Goal: Task Accomplishment & Management: Complete application form

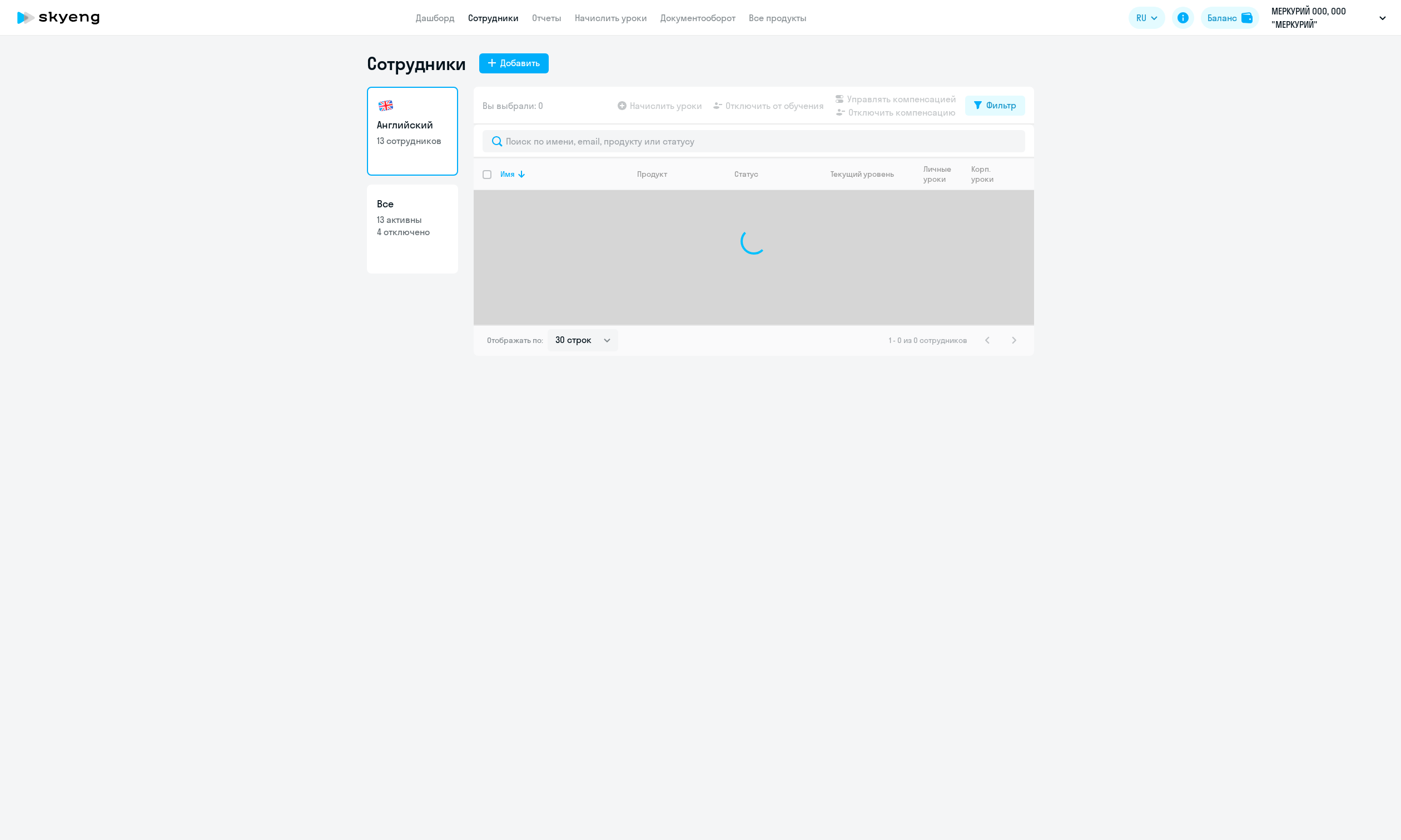
select select "30"
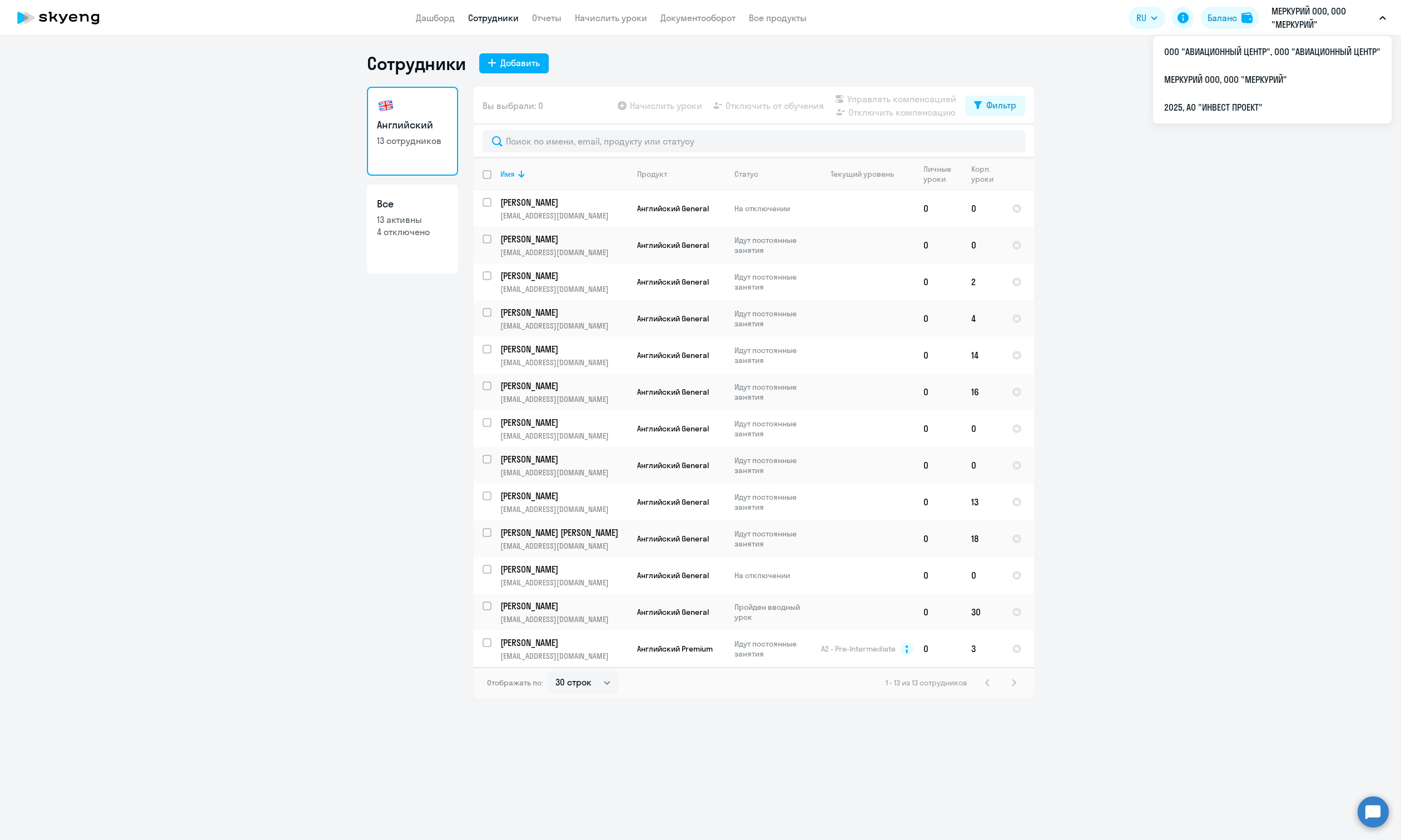
click at [1315, 15] on p "МЕРКУРИЙ ООО, ООО "МЕРКУРИЙ"" at bounding box center [1323, 18] width 104 height 27
click at [1216, 112] on li "2025, АО "ИНВЕСТ ПРОЕКТ"" at bounding box center [1272, 107] width 238 height 28
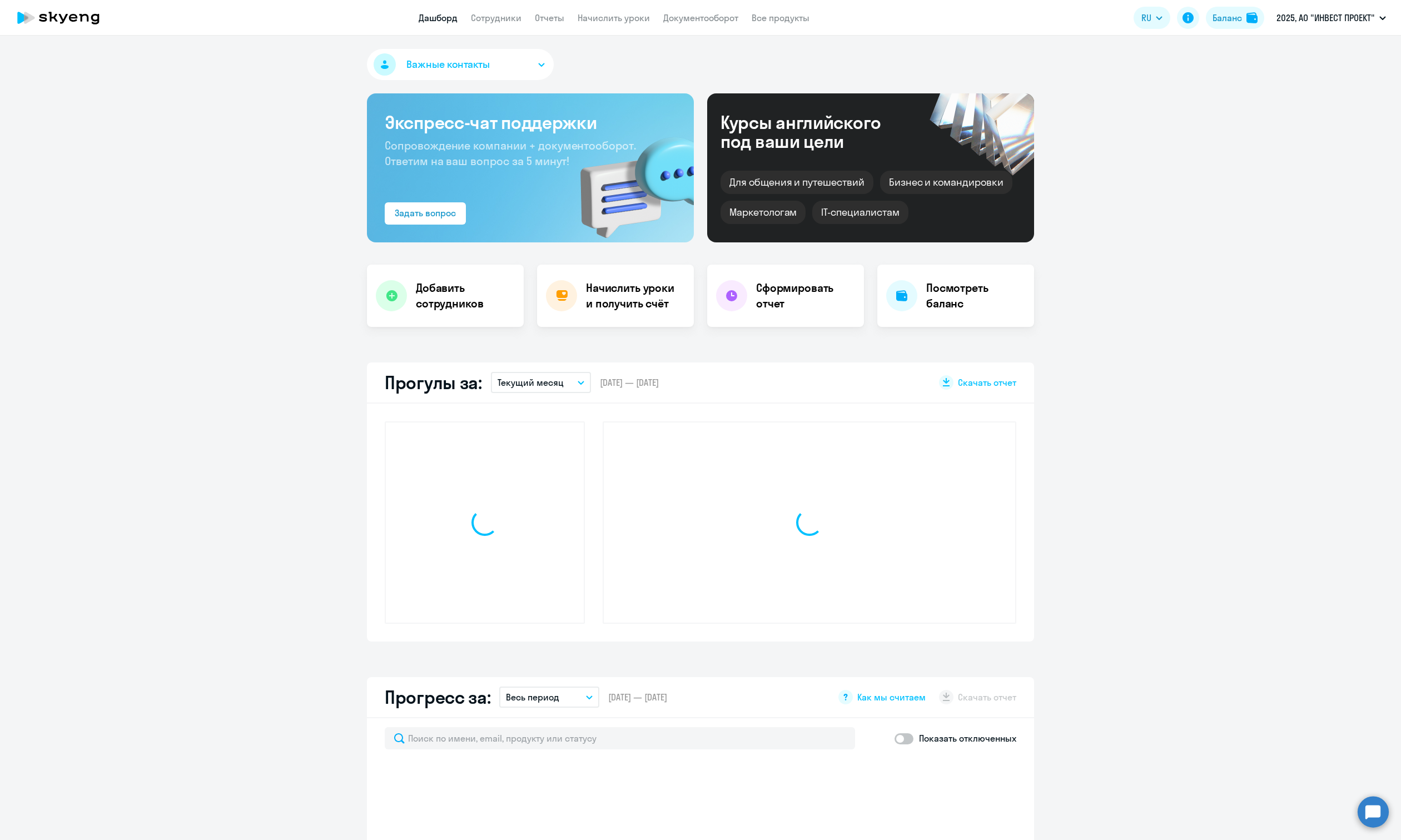
select select "30"
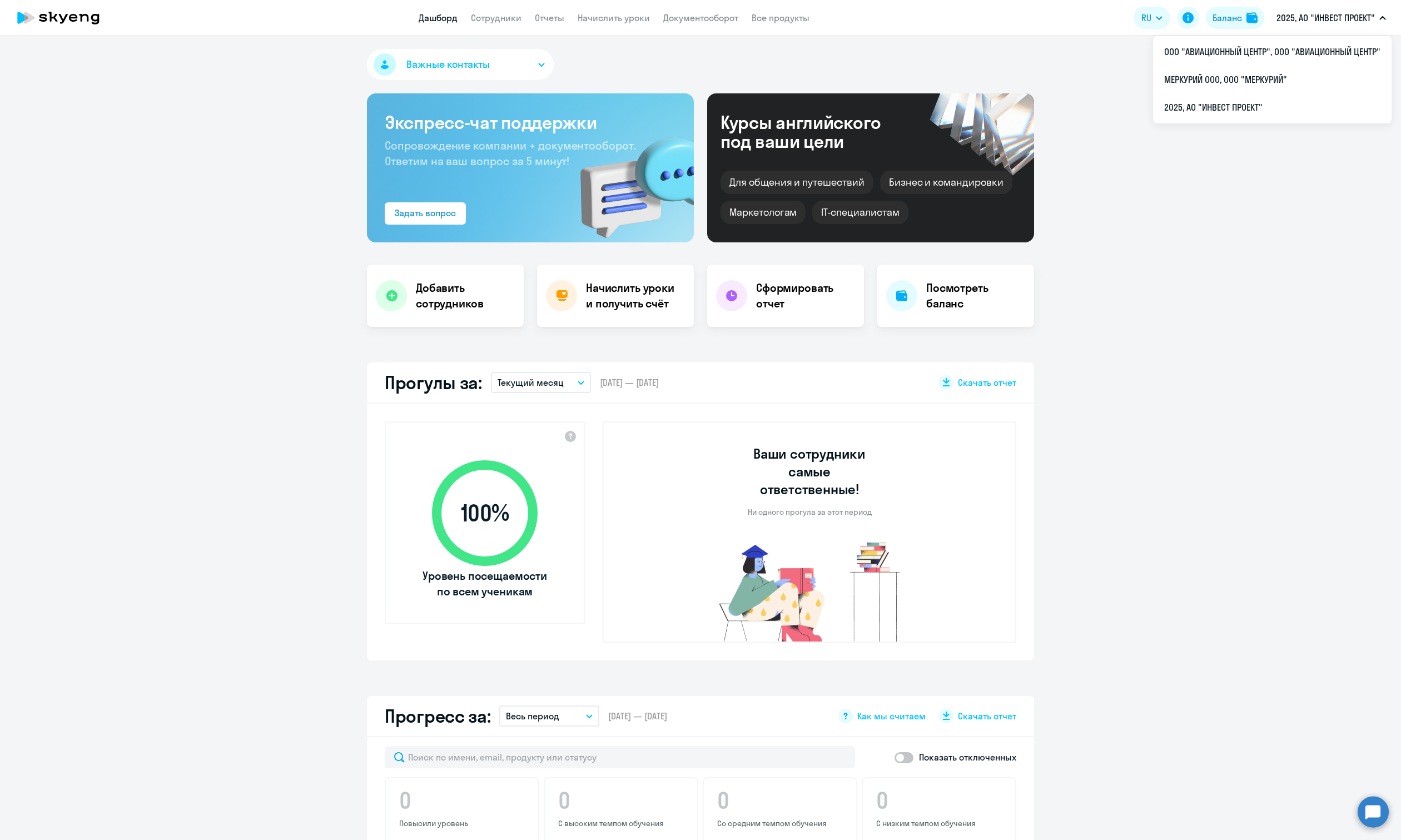
click at [207, 261] on ng-component "Важные контакты Экспресс-чат поддержки Сопровождение компании + документооборот…" at bounding box center [700, 812] width 1401 height 1526
click at [462, 299] on h4 "Добавить сотрудников" at bounding box center [465, 295] width 99 height 31
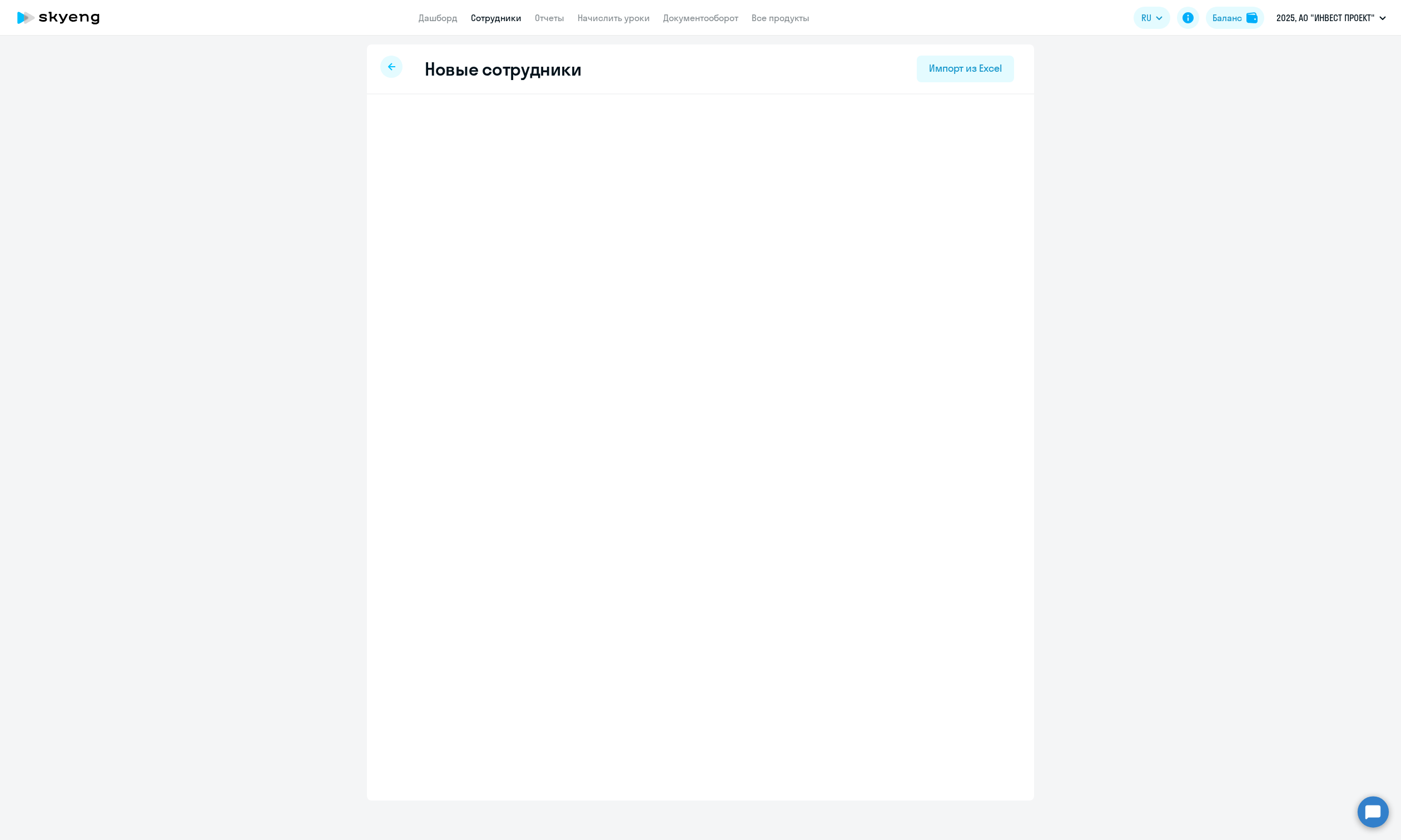
select select "english_adult_not_native_speaker"
select select "3"
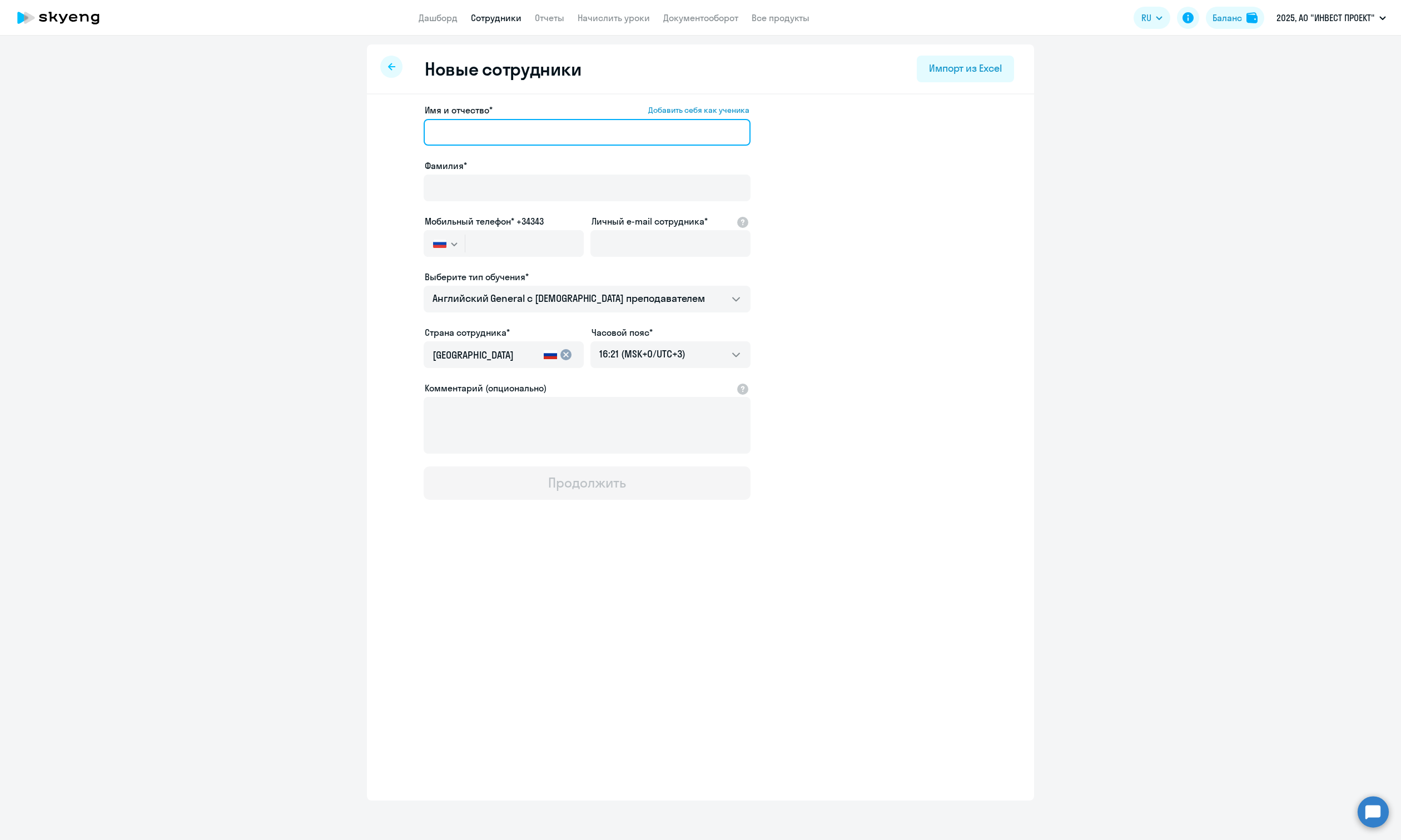
click at [490, 140] on input "Имя и отчество* Добавить себя как ученика" at bounding box center [587, 132] width 327 height 27
paste input "[PERSON_NAME]"
click at [451, 132] on input "[PERSON_NAME]" at bounding box center [587, 132] width 327 height 27
type input "[PERSON_NAME]"
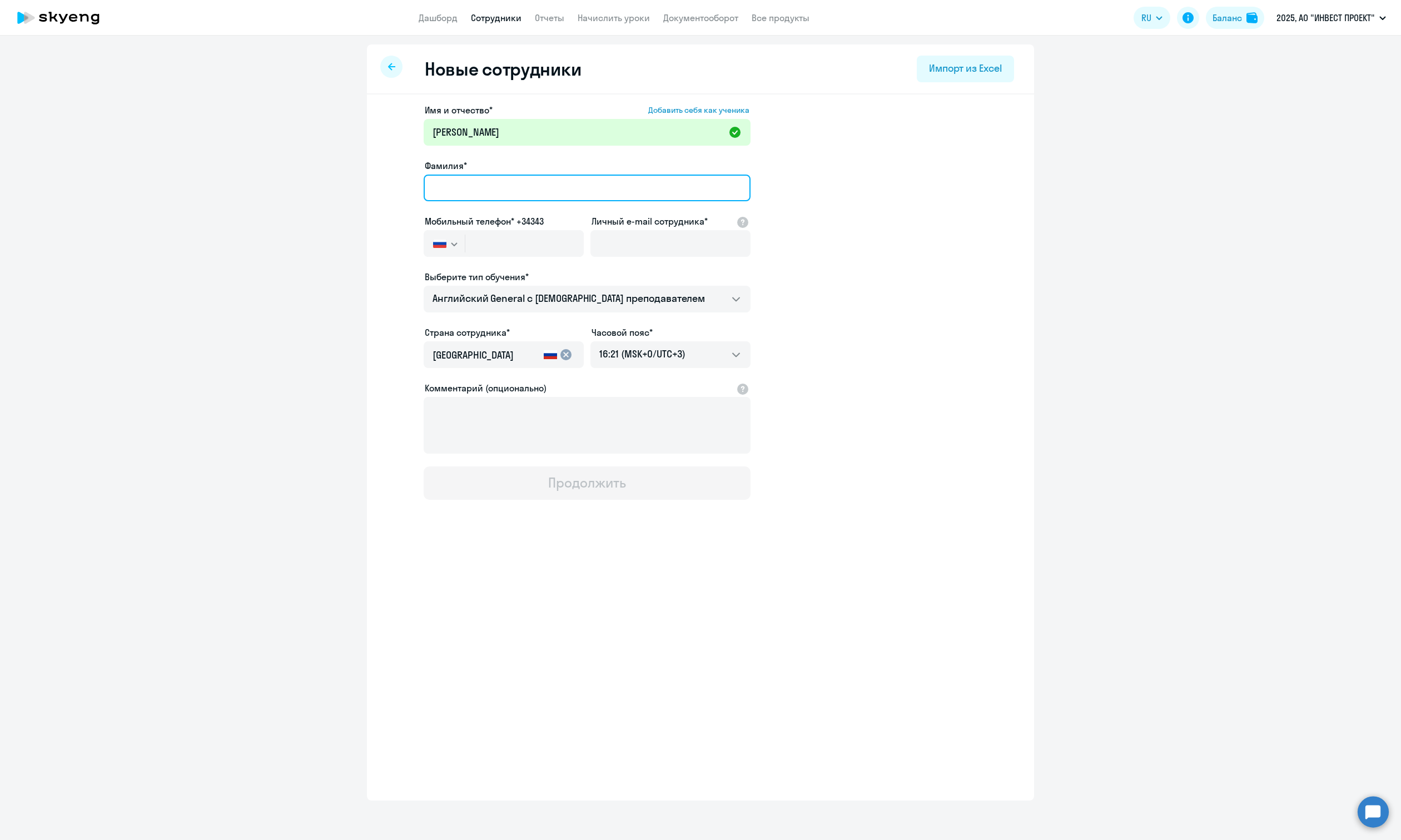
click at [473, 188] on input "Фамилия*" at bounding box center [587, 187] width 327 height 27
paste input "[PERSON_NAME]"
type input "[PERSON_NAME]"
click at [368, 277] on div "Имя и отчество* Добавить себя как ученика [PERSON_NAME]* [PERSON_NAME] телефон*…" at bounding box center [700, 339] width 667 height 489
click at [539, 243] on input "text" at bounding box center [524, 244] width 118 height 27
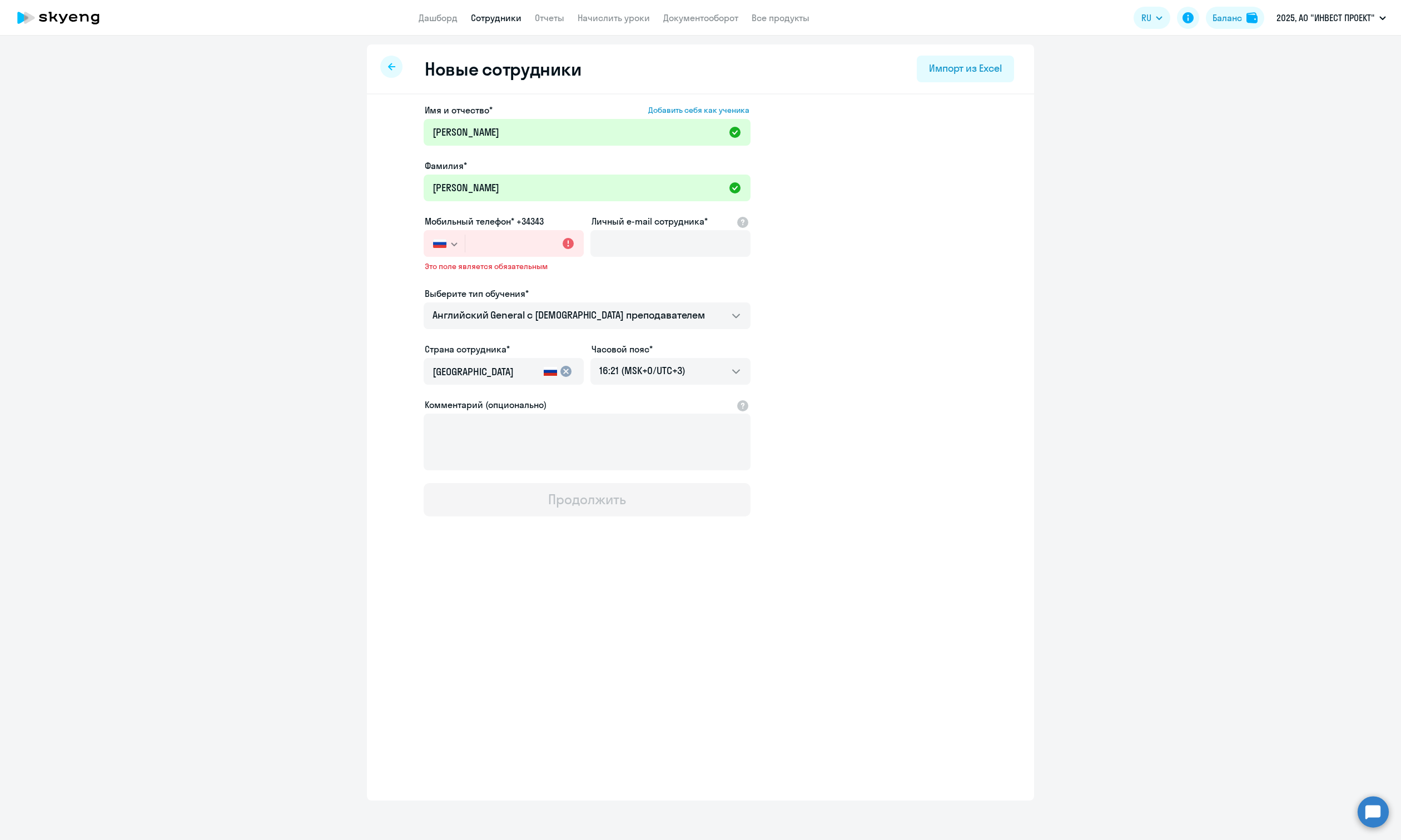
click at [135, 255] on ng-component "Новые сотрудники Импорт из Excel Имя и отчество* Добавить себя как ученика [PER…" at bounding box center [700, 422] width 1401 height 756
click at [483, 245] on input "text" at bounding box center [524, 244] width 118 height 27
paste input "[PHONE_NUMBER]"
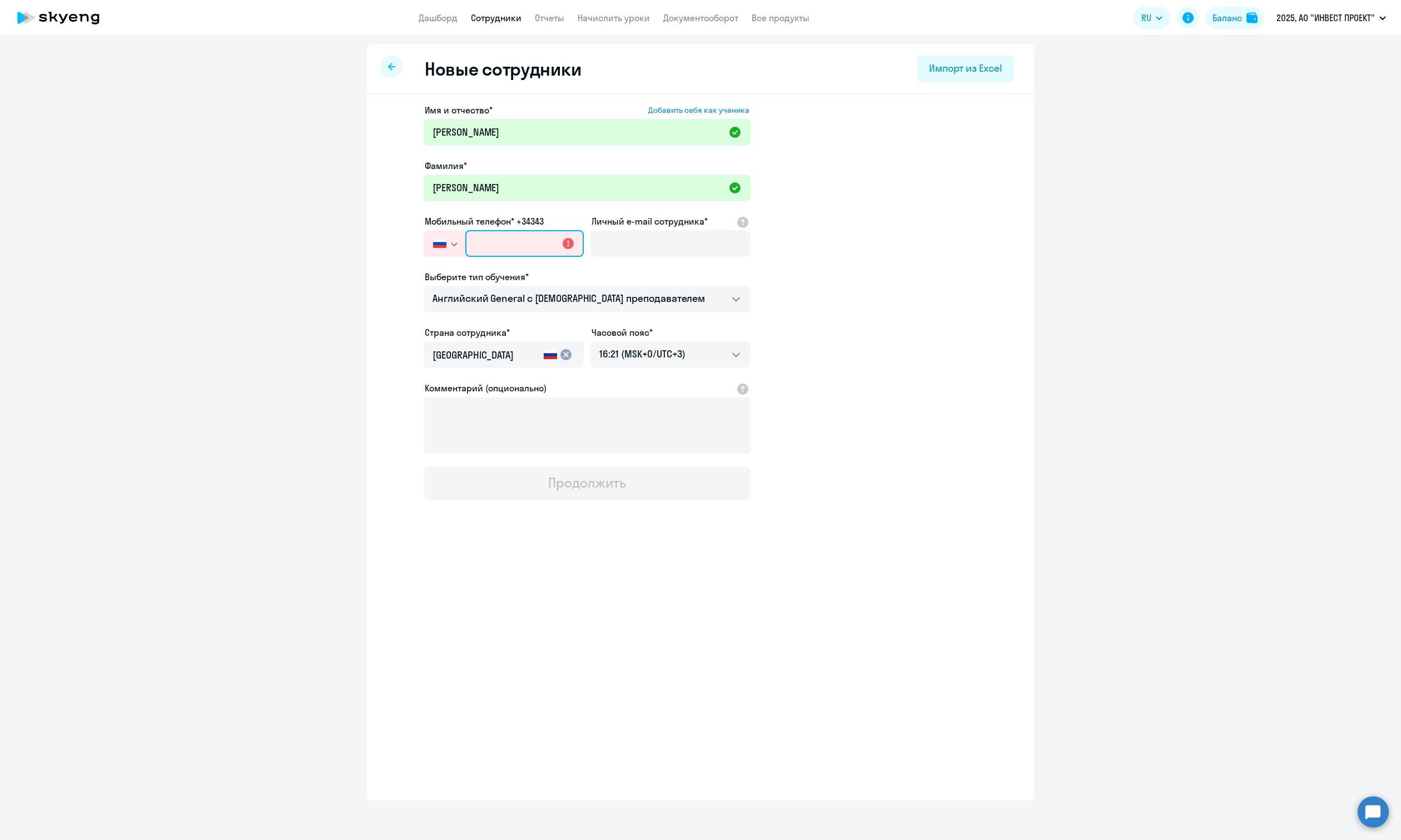
type input "[PHONE_NUMBER]"
click at [854, 282] on app-new-student-form "Имя и отчество* Добавить себя как ученика [PERSON_NAME]* [PERSON_NAME] телефон*…" at bounding box center [700, 301] width 632 height 396
click at [628, 237] on input "Личный e-mail сотрудника*" at bounding box center [670, 244] width 160 height 27
paste input "[EMAIL_ADDRESS][DOMAIN_NAME]"
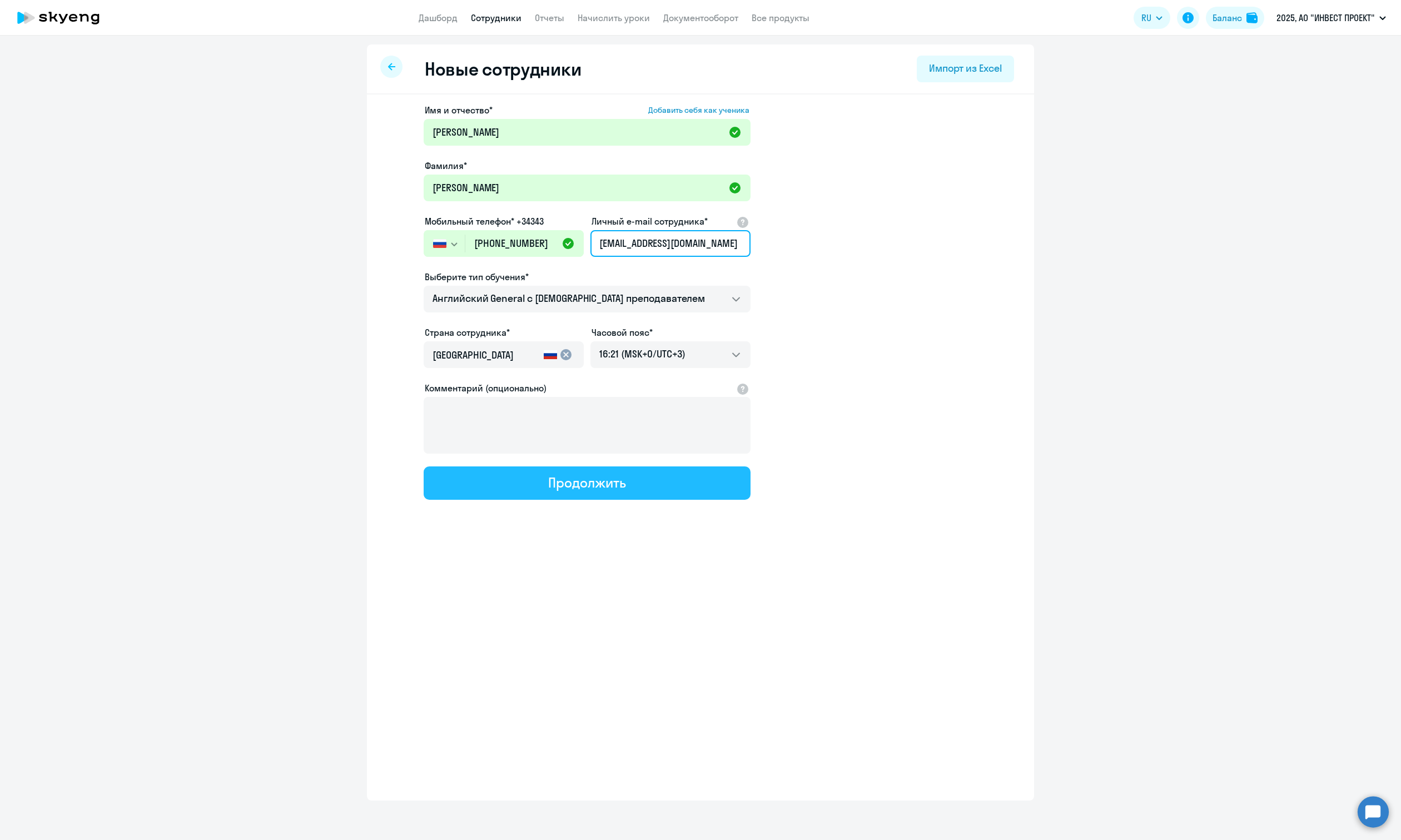
type input "[EMAIL_ADDRESS][DOMAIN_NAME]"
click at [625, 484] on div "Продолжить" at bounding box center [587, 482] width 77 height 18
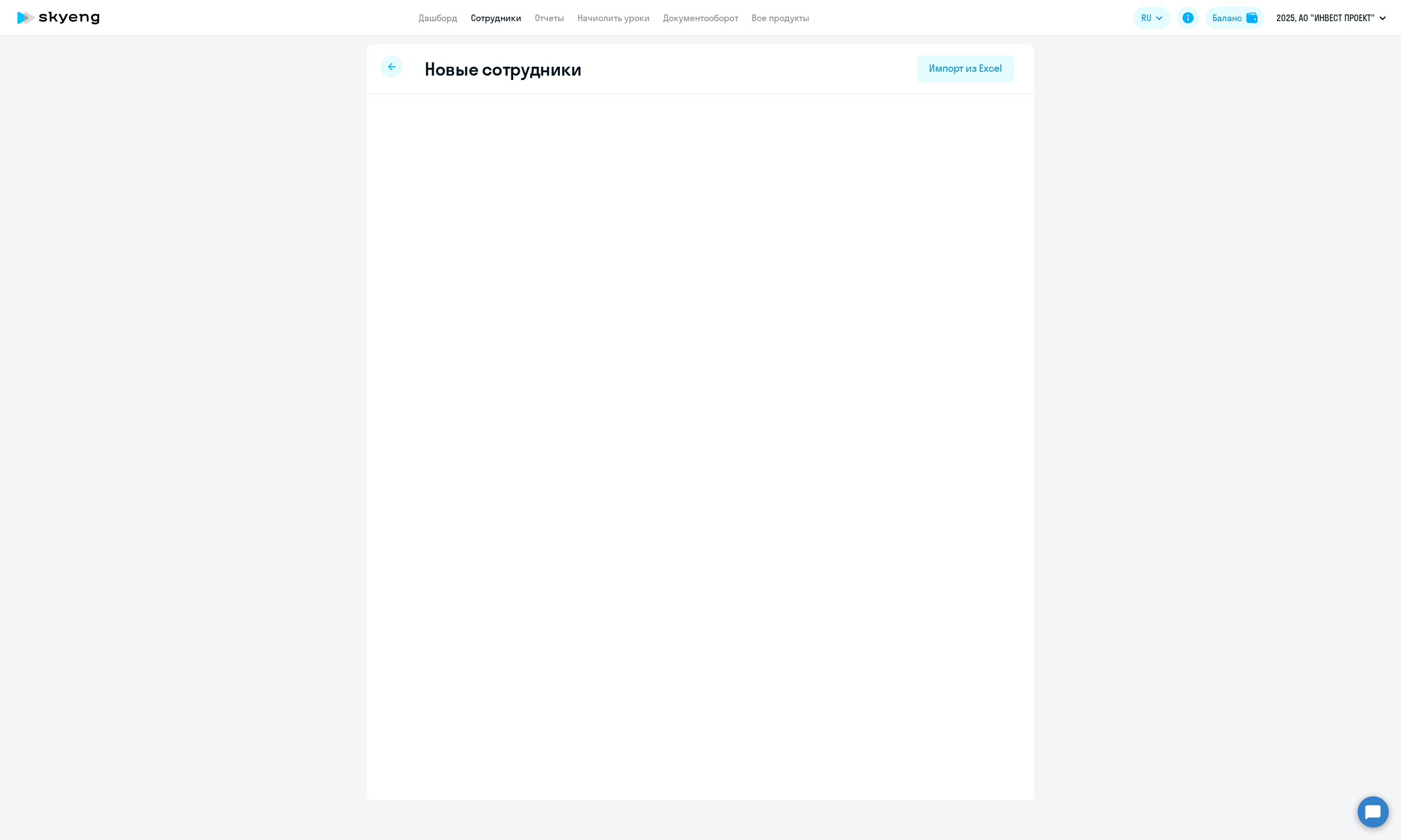
select select "english_adult_not_native_speaker"
select select "3"
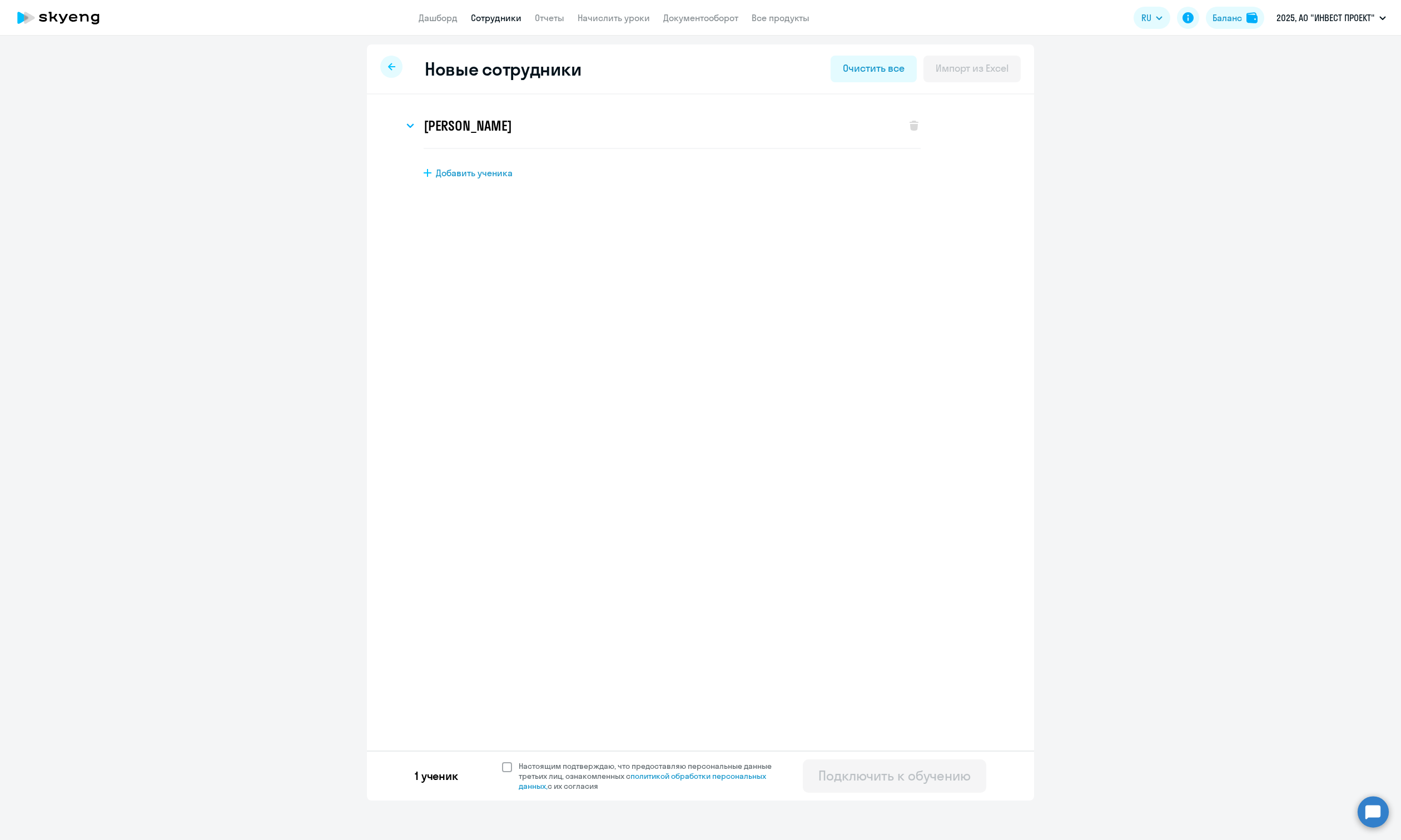
click at [512, 773] on span "Настоящим подтверждаю, что предоставляю персональные данные третьих лиц, ознако…" at bounding box center [648, 775] width 273 height 30
click at [502, 761] on input "Настоящим подтверждаю, что предоставляю персональные данные третьих лиц, ознако…" at bounding box center [501, 761] width 1 height 1
checkbox input "true"
click at [845, 784] on div "Подключить к обучению" at bounding box center [894, 775] width 152 height 18
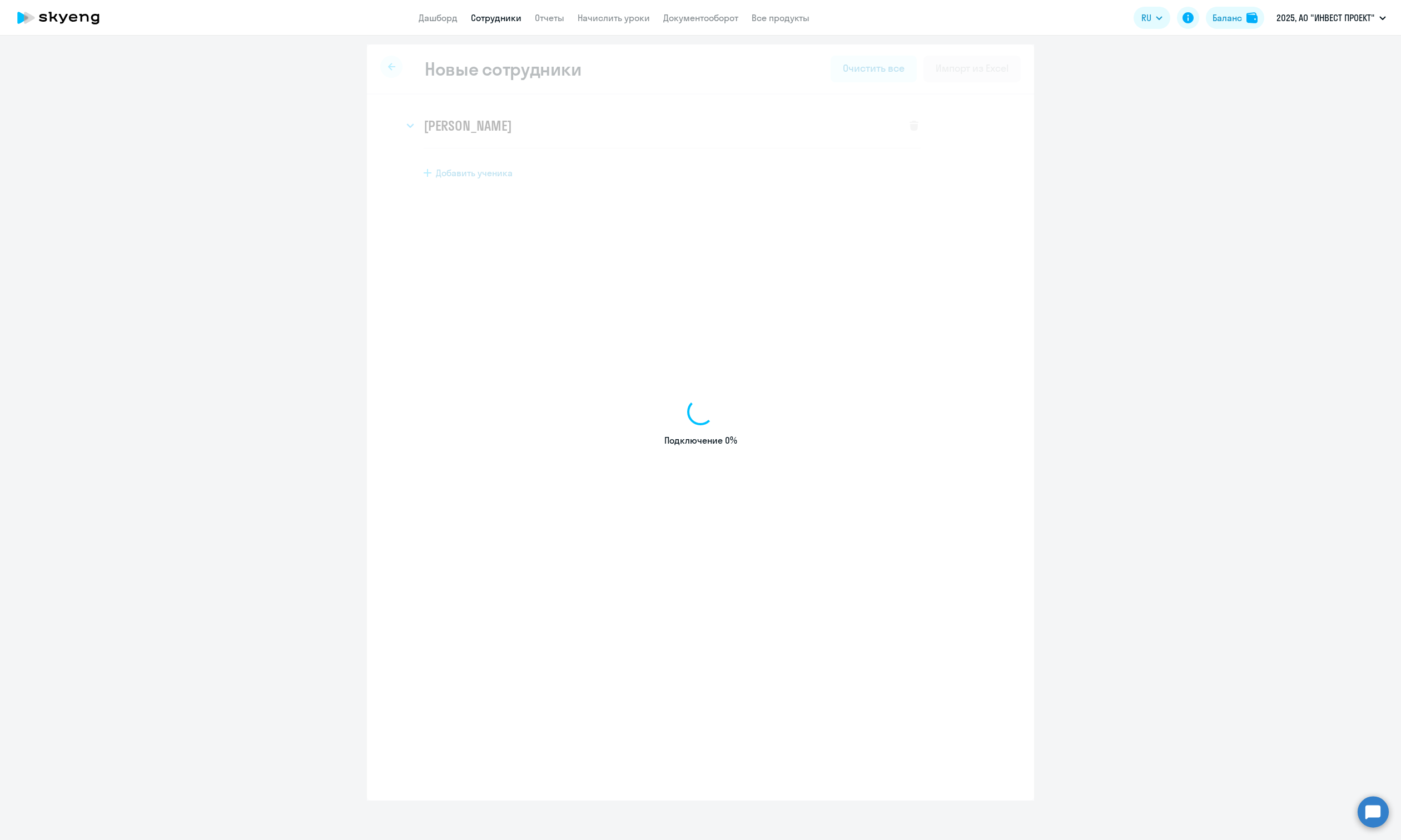
select select "english_adult_not_native_speaker"
select select "3"
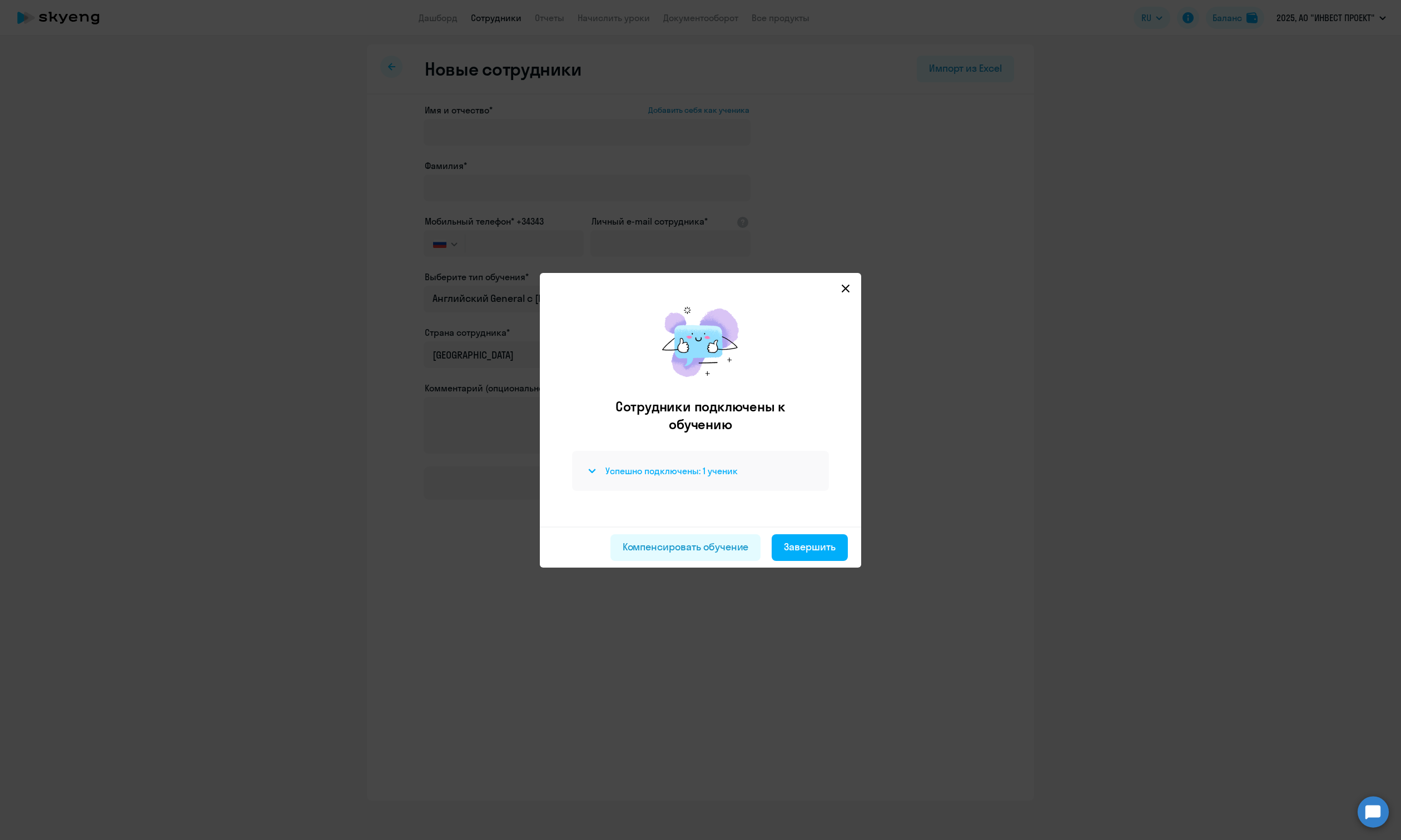
click at [593, 469] on icon at bounding box center [591, 471] width 8 height 4
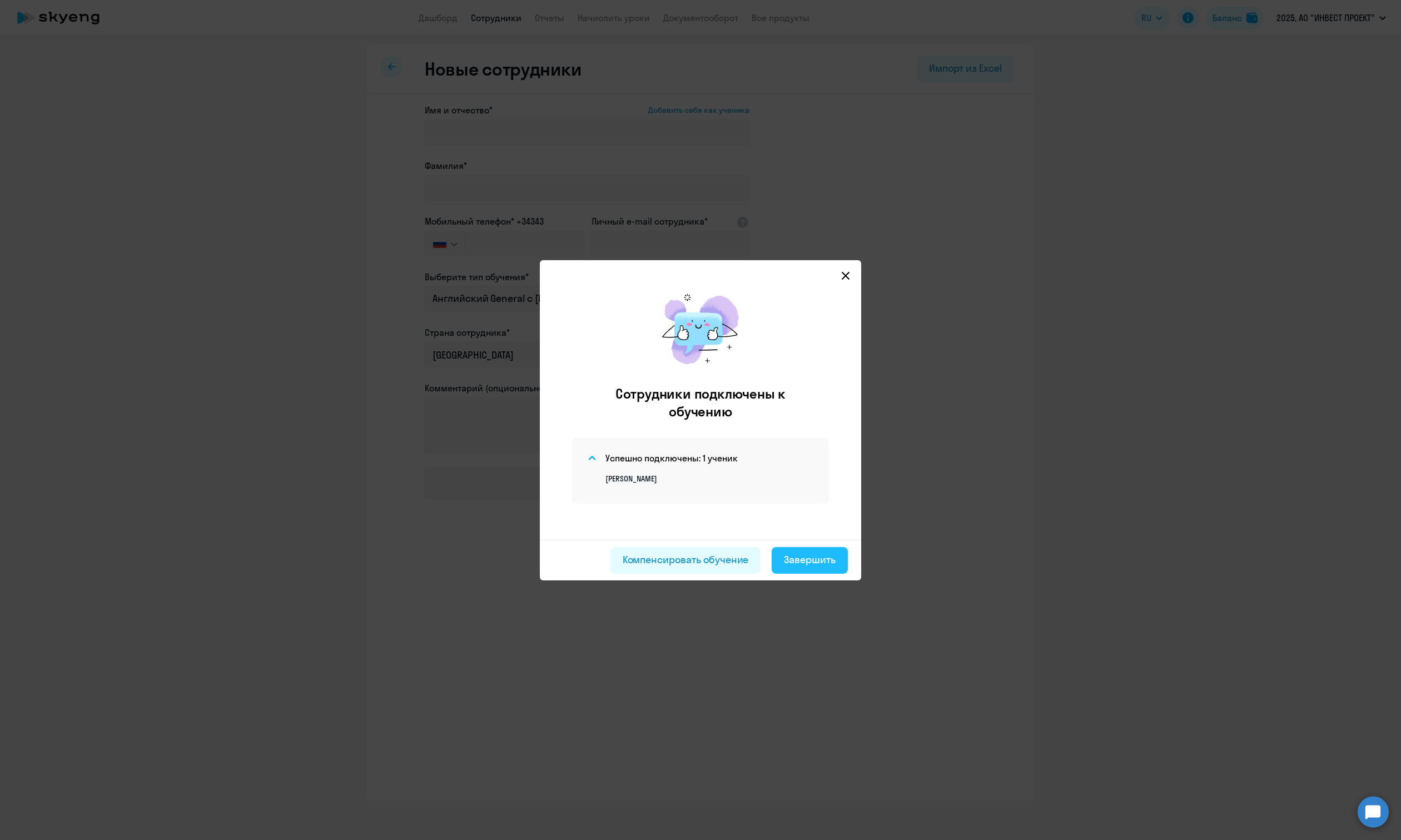
click at [818, 554] on div "Завершить" at bounding box center [810, 560] width 52 height 15
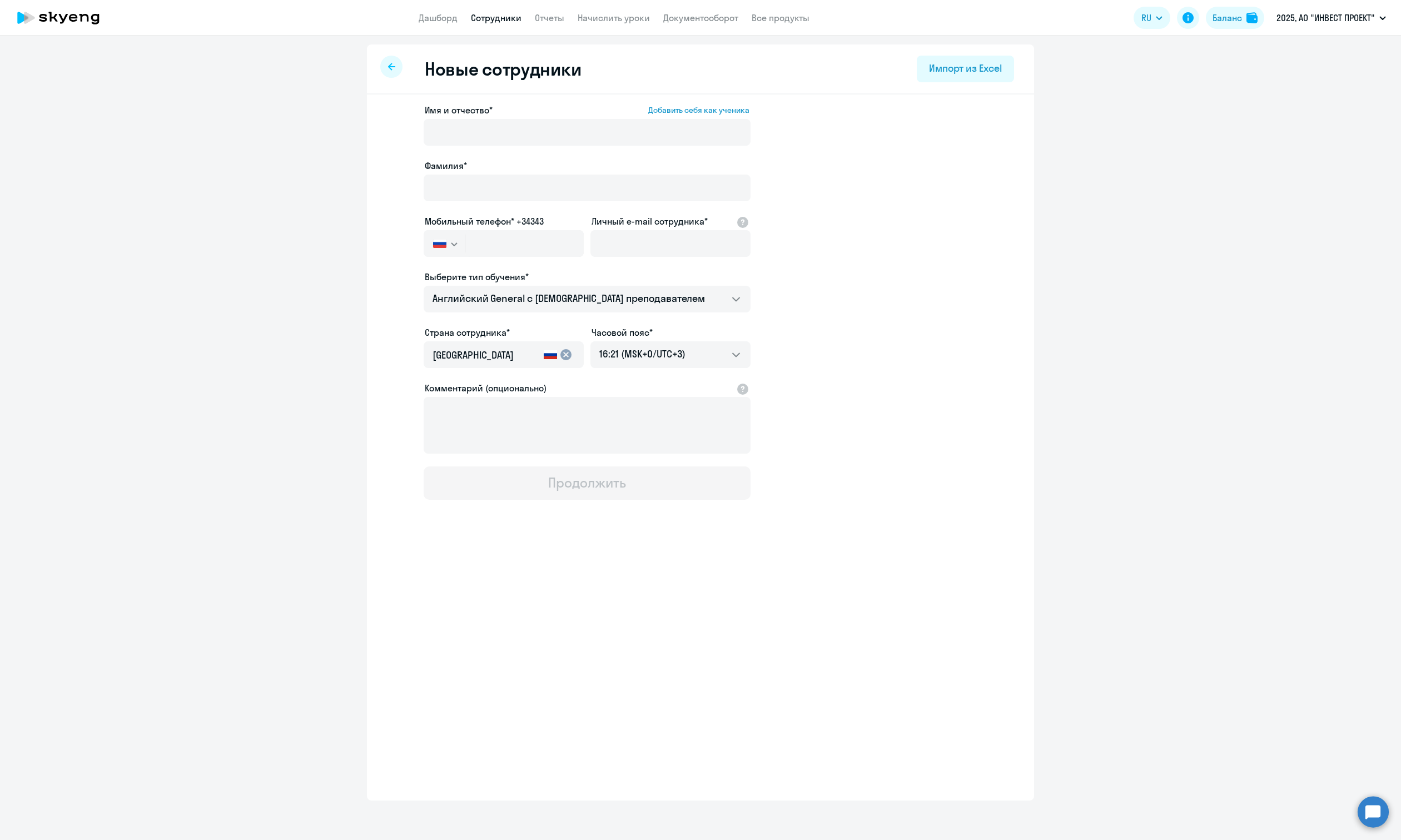
select select "30"
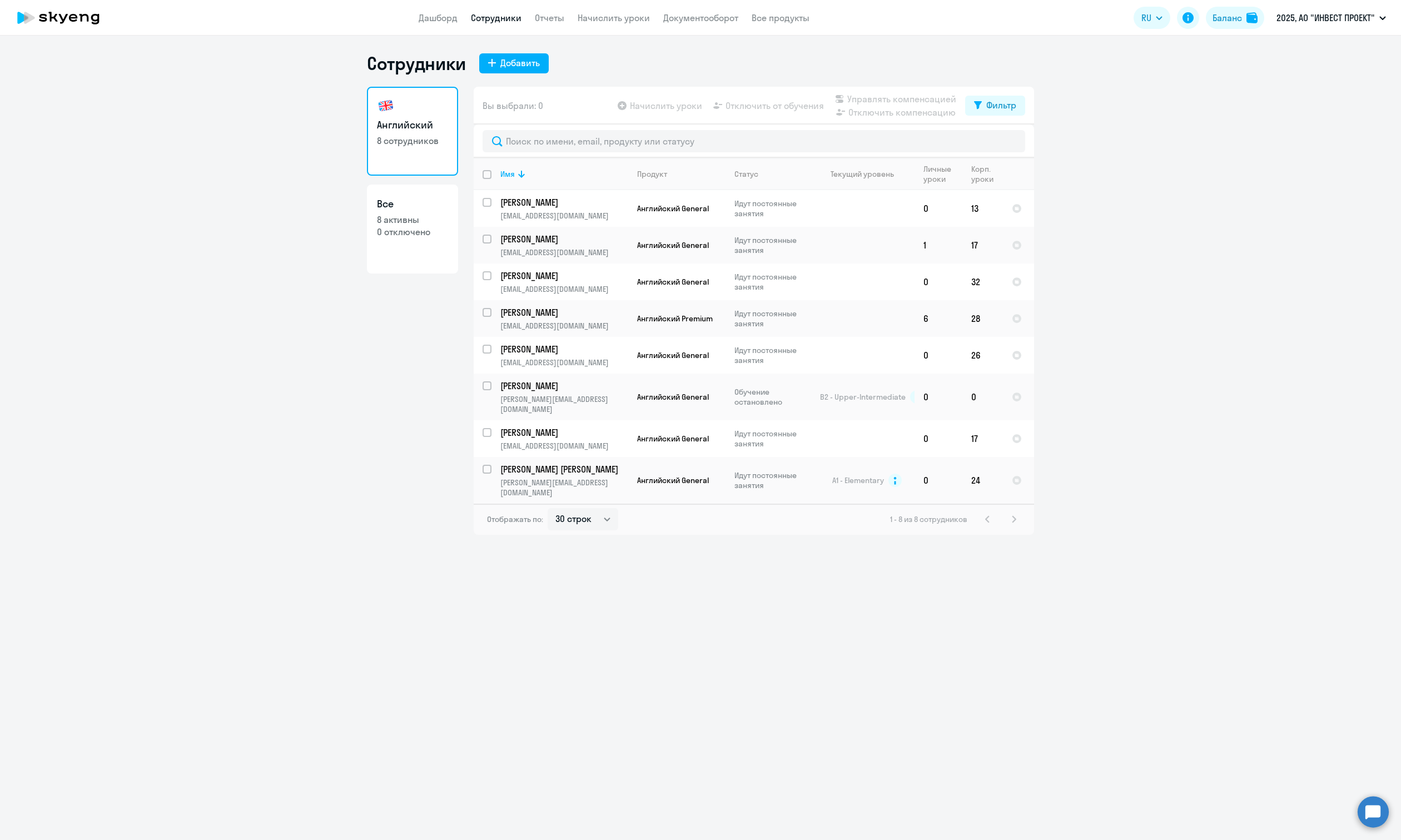
click at [1238, 185] on ng-component "Сотрудники Добавить Английский 8 сотрудников Все 8 активны 0 отключено Вы выбра…" at bounding box center [700, 294] width 1401 height 483
drag, startPoint x: 85, startPoint y: 373, endPoint x: 103, endPoint y: 380, distance: 19.3
click at [90, 376] on ng-component "Сотрудники Добавить Английский 8 сотрудников Все 8 активны 0 отключено Вы выбра…" at bounding box center [700, 294] width 1401 height 483
click at [599, 398] on p "[PERSON_NAME][EMAIL_ADDRESS][DOMAIN_NAME]" at bounding box center [564, 403] width 128 height 20
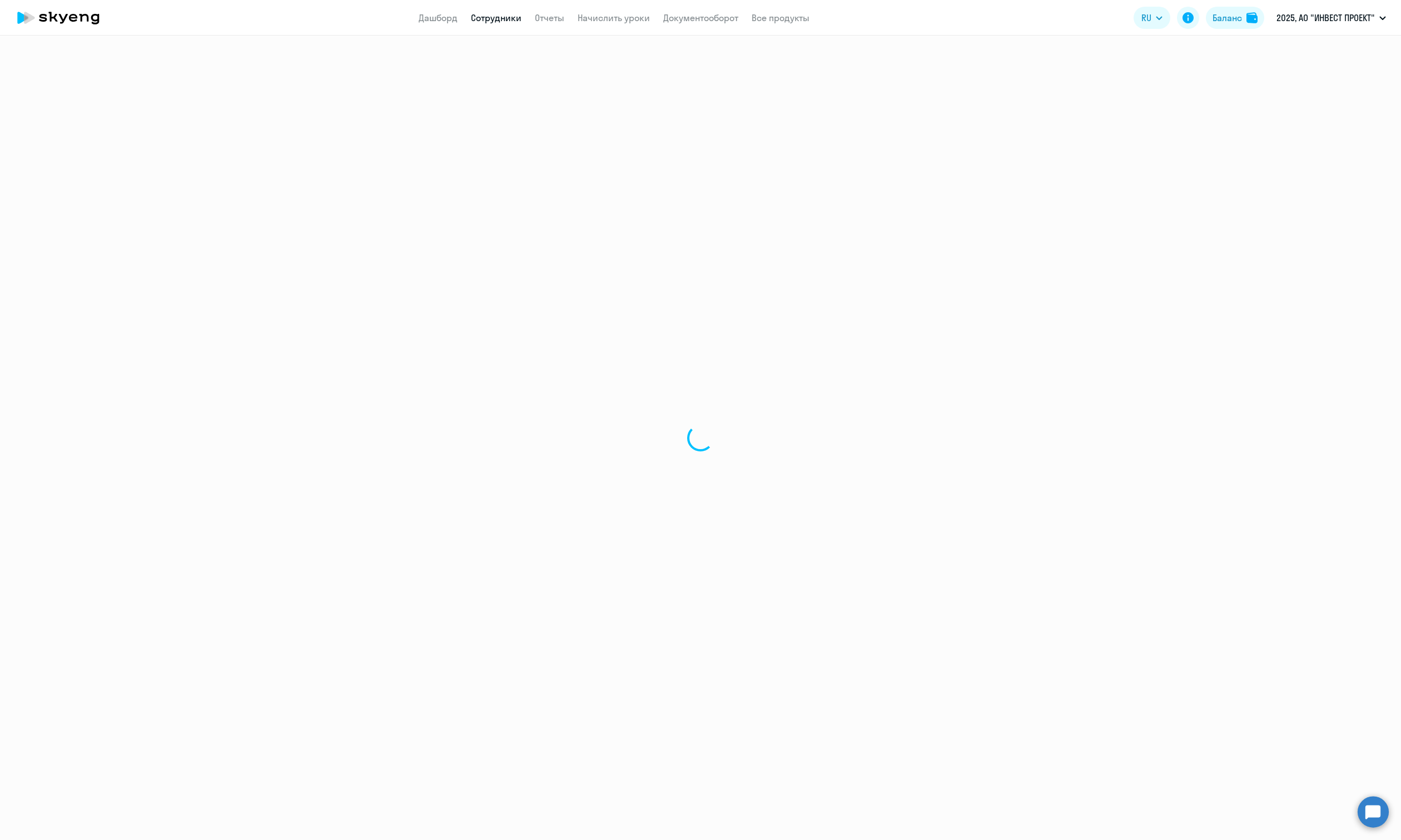
select select "english"
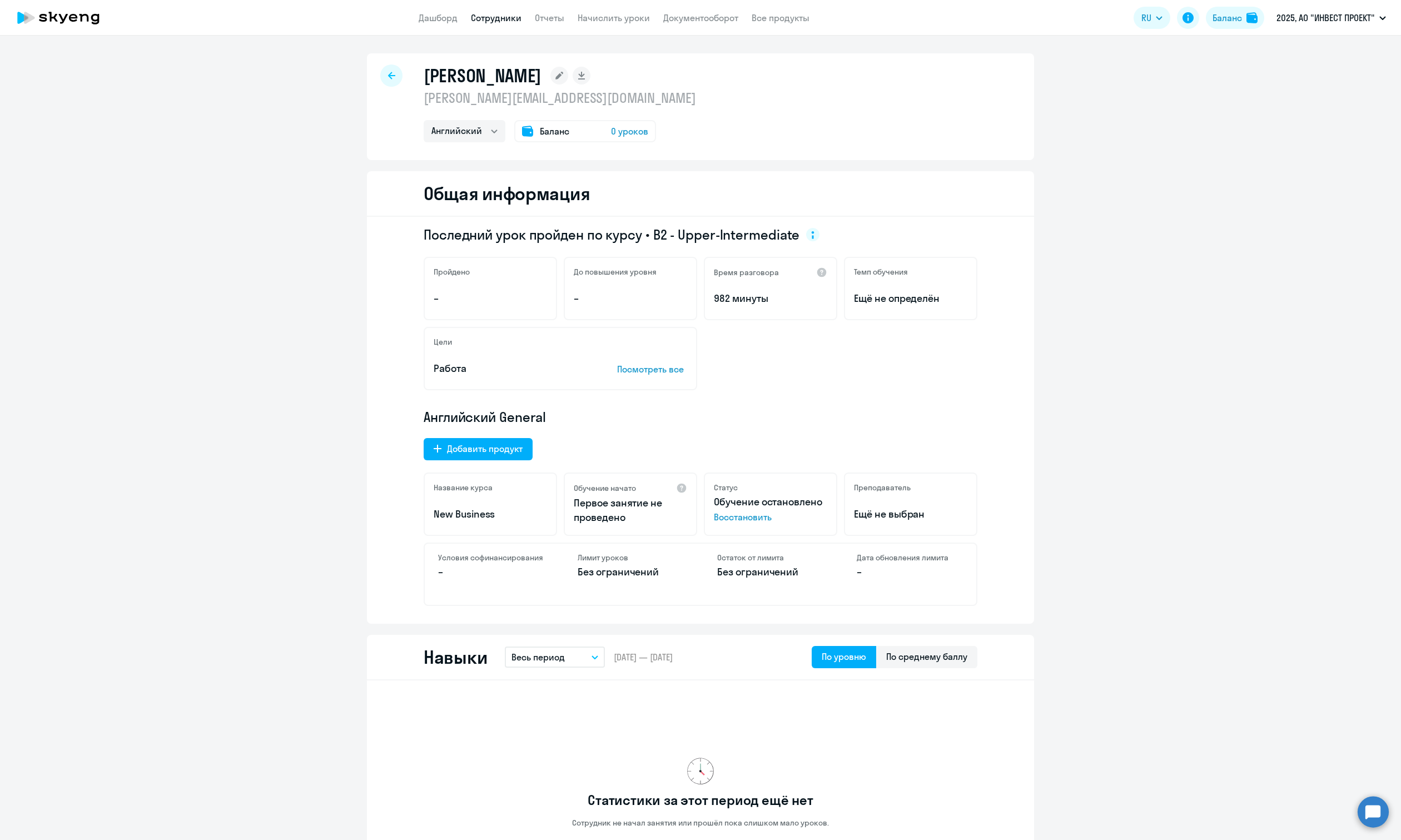
click at [524, 100] on p "[PERSON_NAME][EMAIL_ADDRESS][DOMAIN_NAME]" at bounding box center [559, 98] width 272 height 18
click at [846, 133] on div "[PERSON_NAME] [PERSON_NAME][EMAIL_ADDRESS][DOMAIN_NAME] Английский Баланс 0 уро…" at bounding box center [700, 106] width 667 height 106
click at [562, 76] on rect at bounding box center [559, 75] width 18 height 18
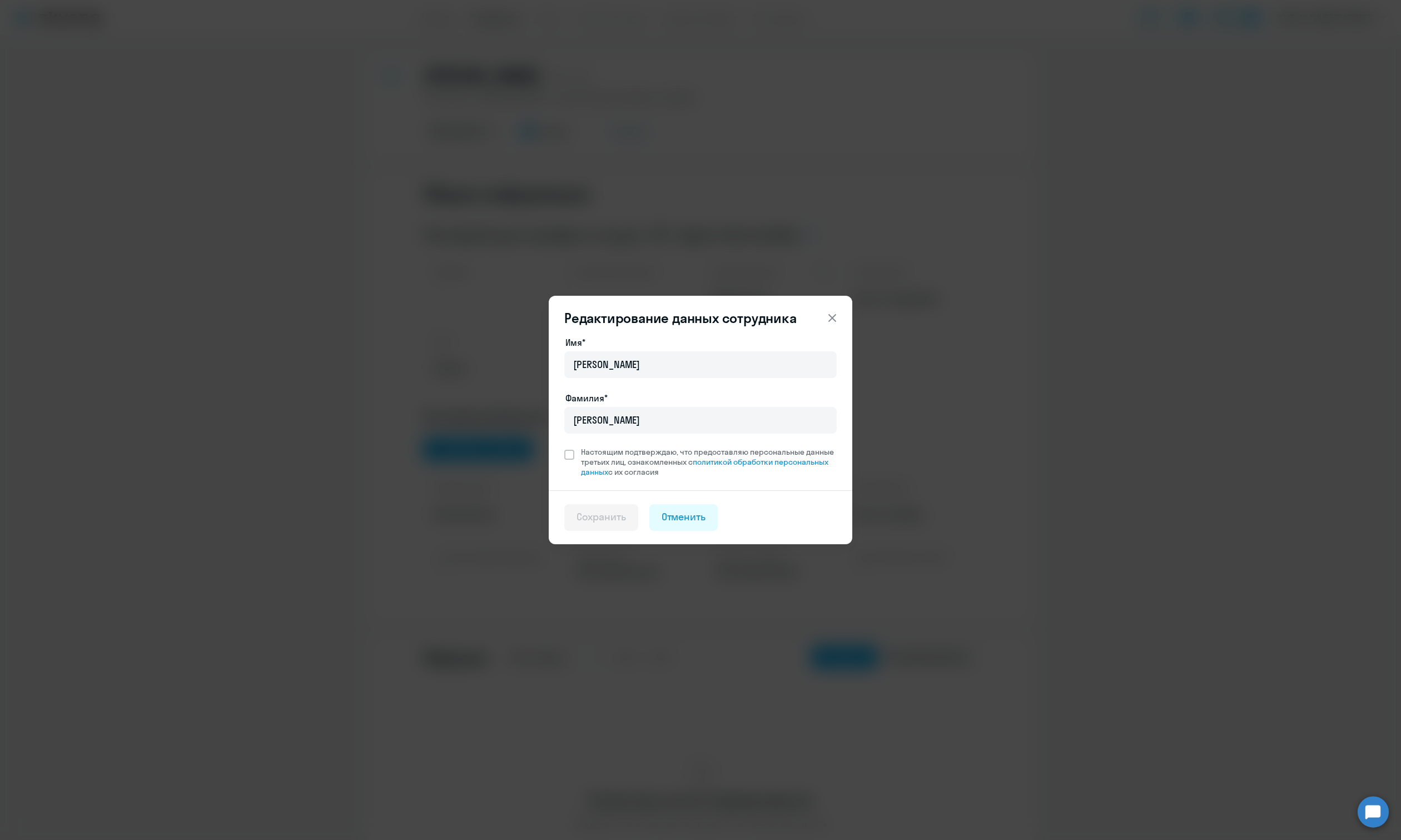
click at [226, 277] on div "Редактирование данных сотрудника Имя* [PERSON_NAME] подтверждаю, что предоставл…" at bounding box center [700, 420] width 1401 height 840
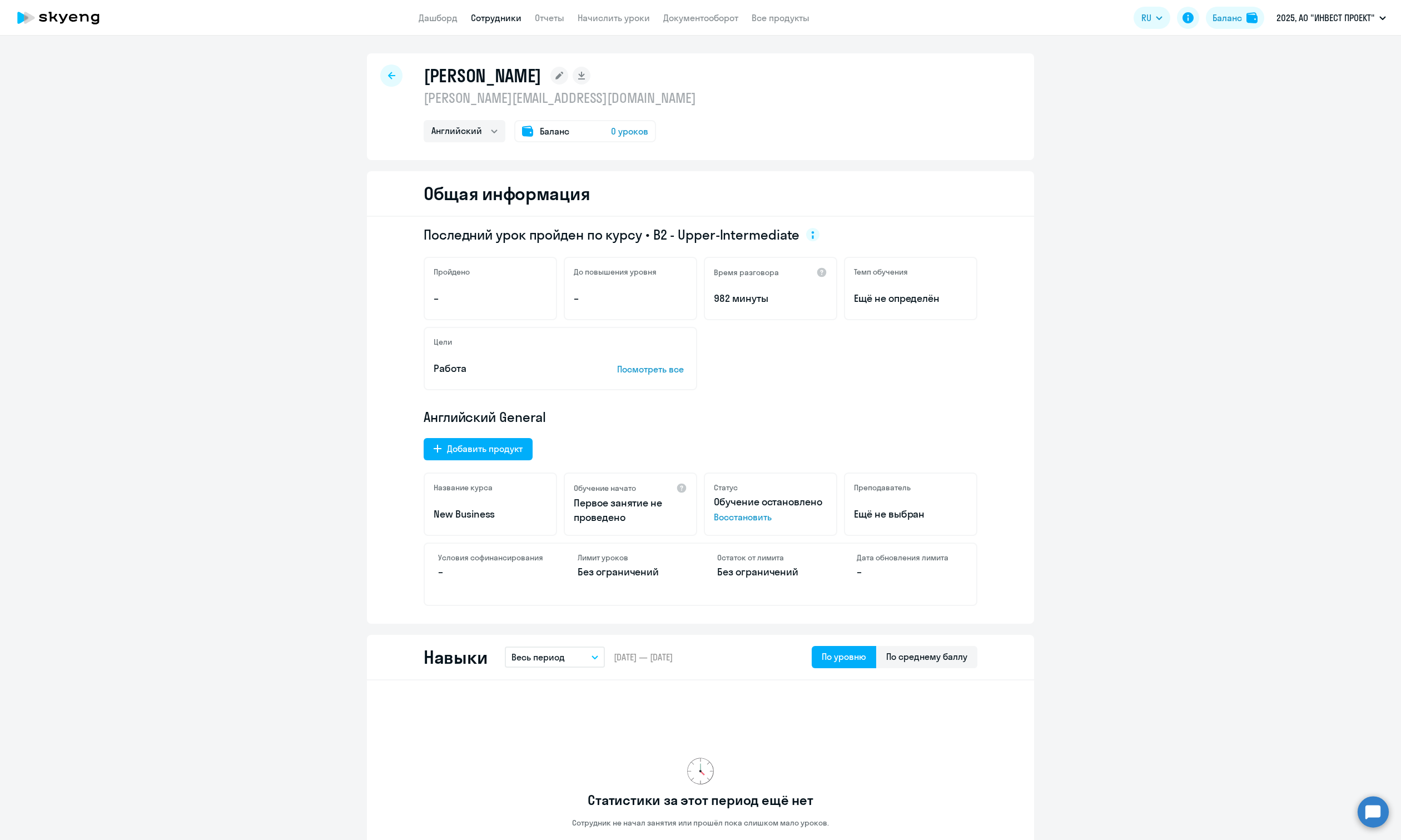
click at [381, 79] on div at bounding box center [391, 75] width 22 height 22
select select "30"
